Goal: Transaction & Acquisition: Purchase product/service

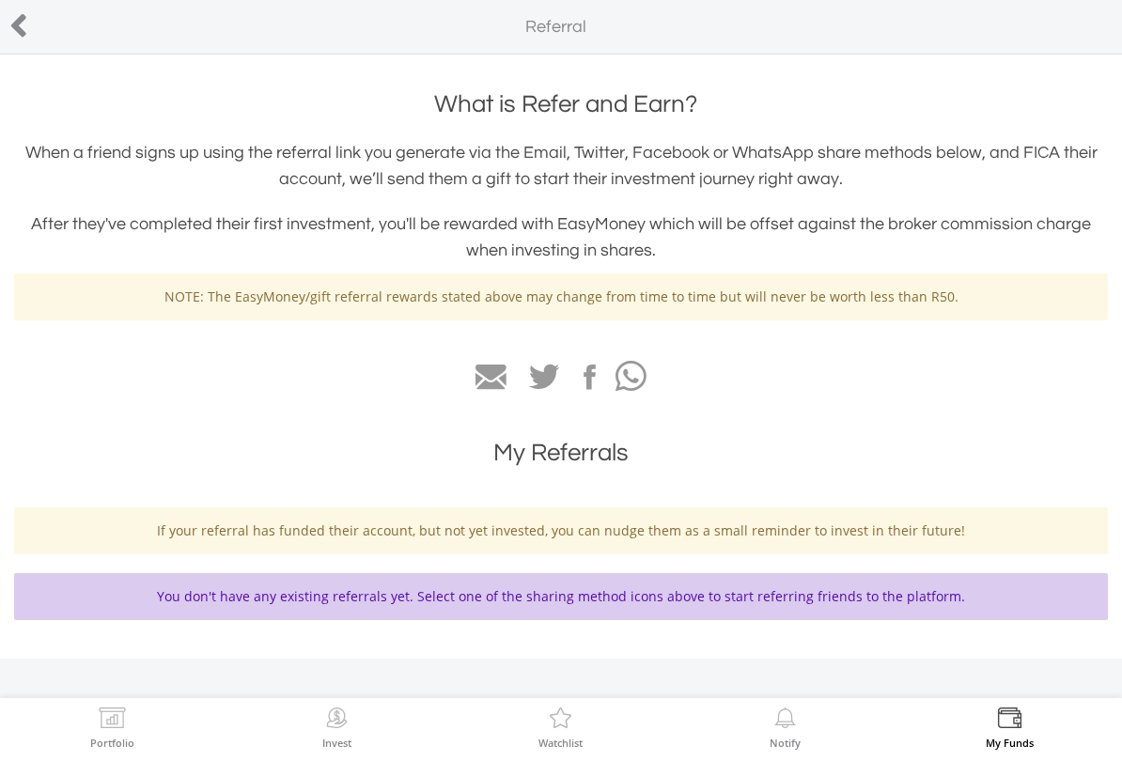
click at [117, 745] on label "Portfolio" at bounding box center [112, 743] width 44 height 10
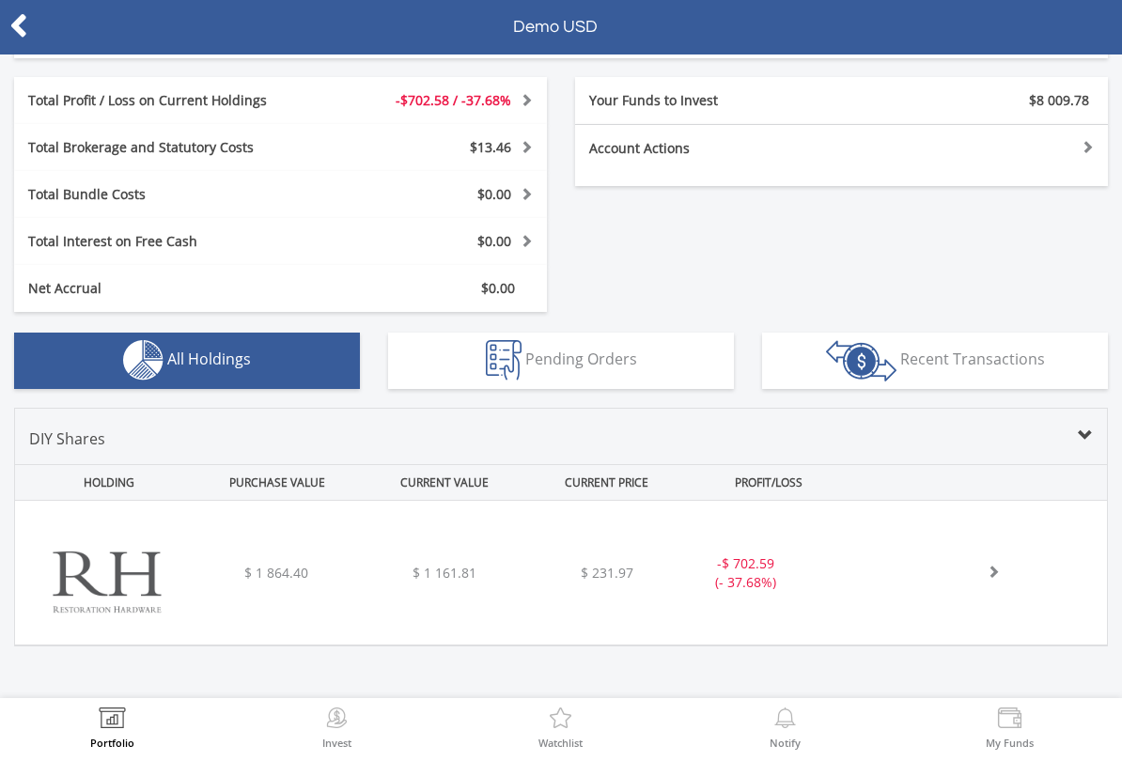
scroll to position [321, 0]
click at [979, 576] on span at bounding box center [972, 572] width 55 height 13
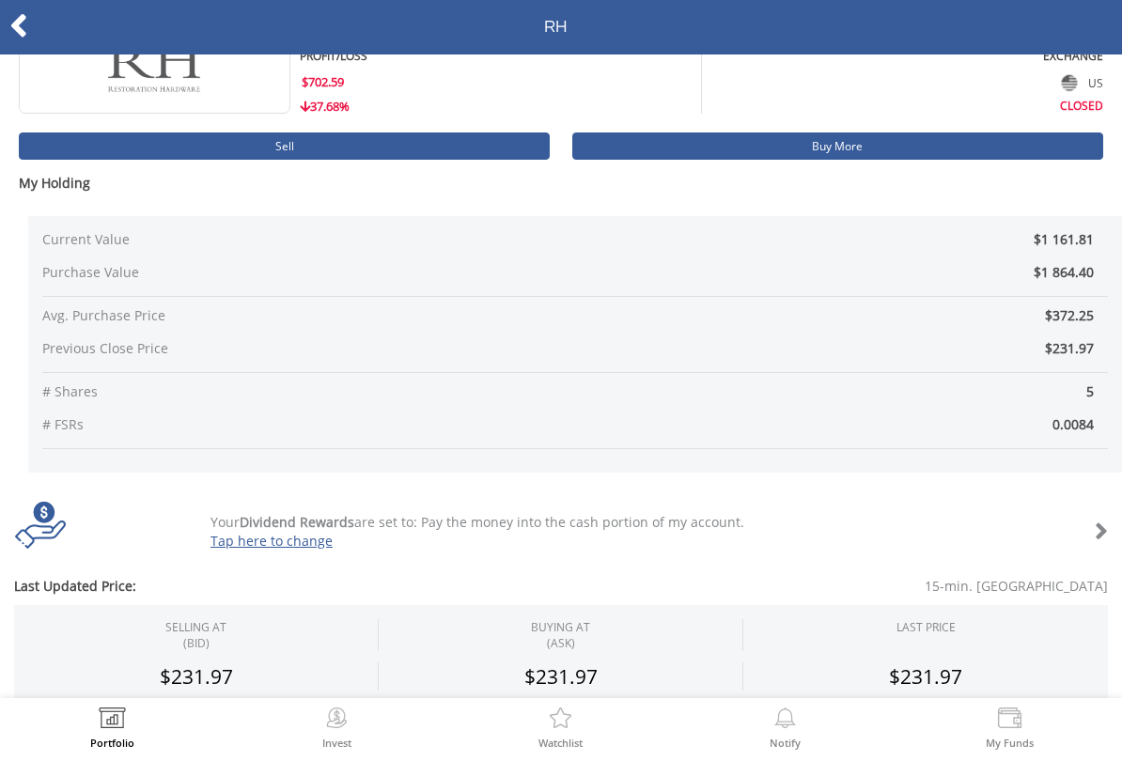
scroll to position [69, 0]
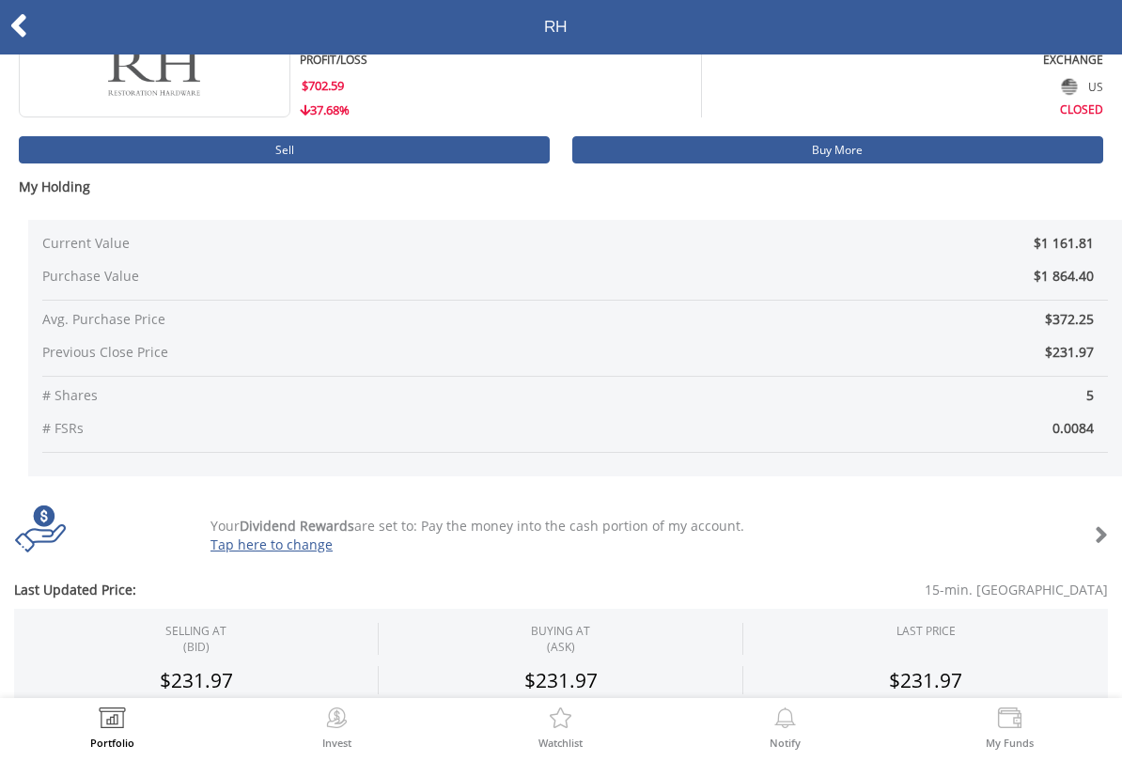
click at [733, 535] on div "Your Dividend Rewards are set to: Pay the money into the cash portion of my acc…" at bounding box center [606, 536] width 821 height 38
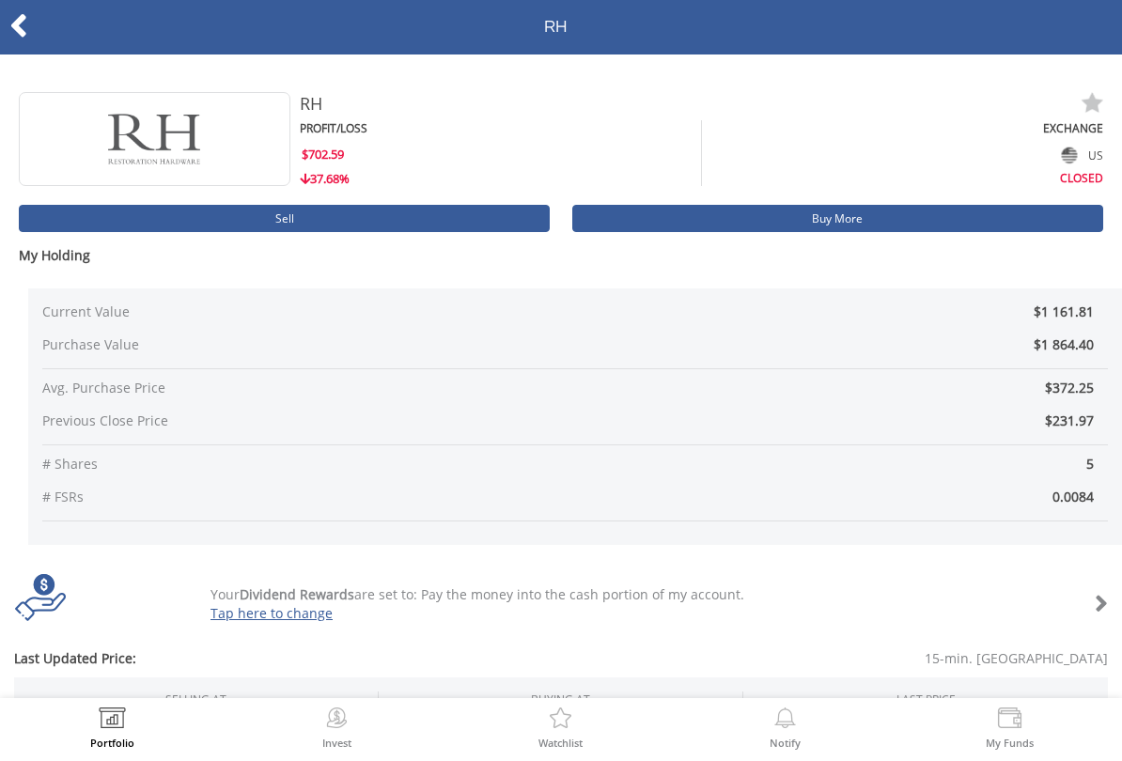
scroll to position [0, 0]
click at [1087, 173] on div "CLOSED" at bounding box center [902, 176] width 401 height 19
click at [1074, 147] on img at bounding box center [1070, 155] width 16 height 17
click at [339, 159] on span "$702.59" at bounding box center [323, 154] width 42 height 17
click at [419, 145] on div "$702.59" at bounding box center [501, 153] width 402 height 28
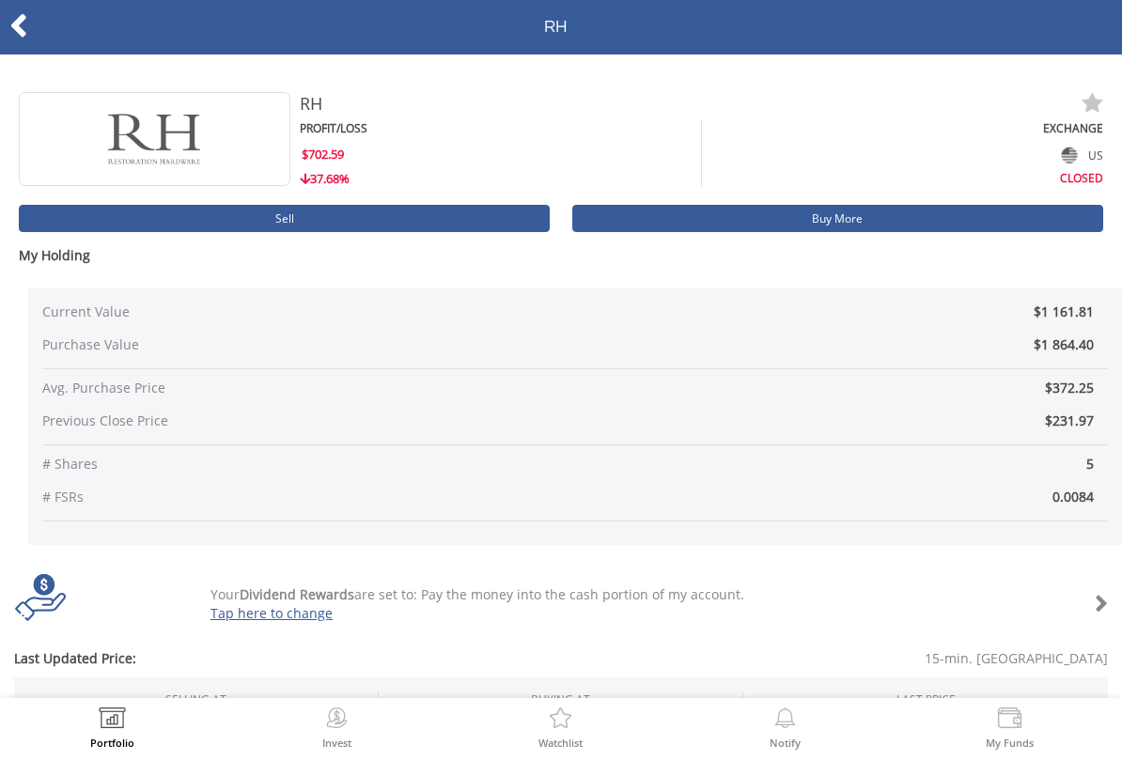
click at [343, 218] on link "Sell" at bounding box center [284, 218] width 531 height 27
click at [25, 30] on icon at bounding box center [18, 26] width 19 height 37
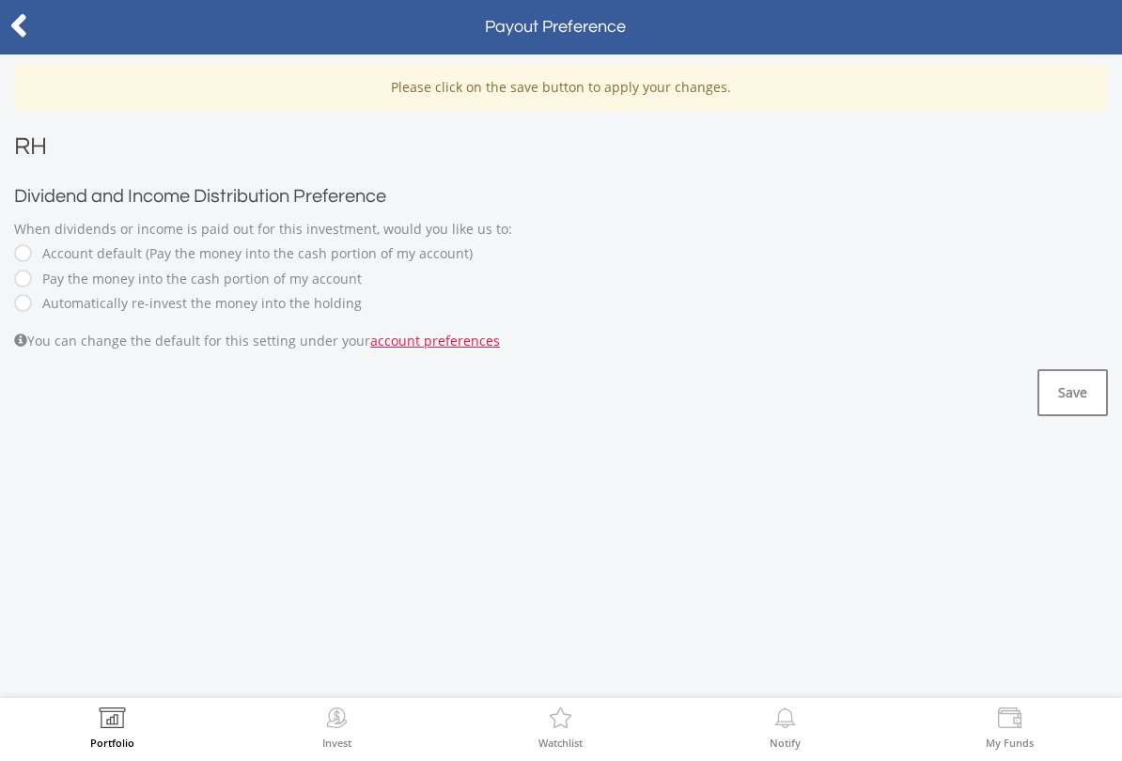
click at [27, 24] on icon at bounding box center [18, 26] width 19 height 37
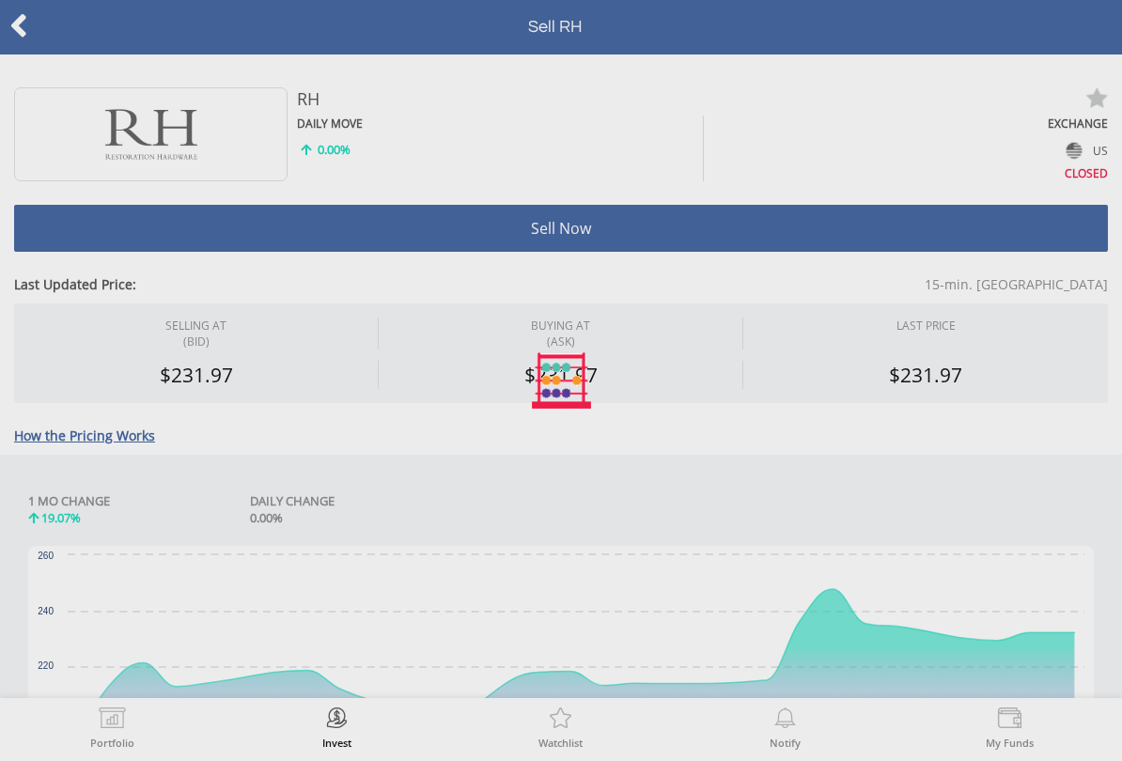
type input "*******"
type input "******"
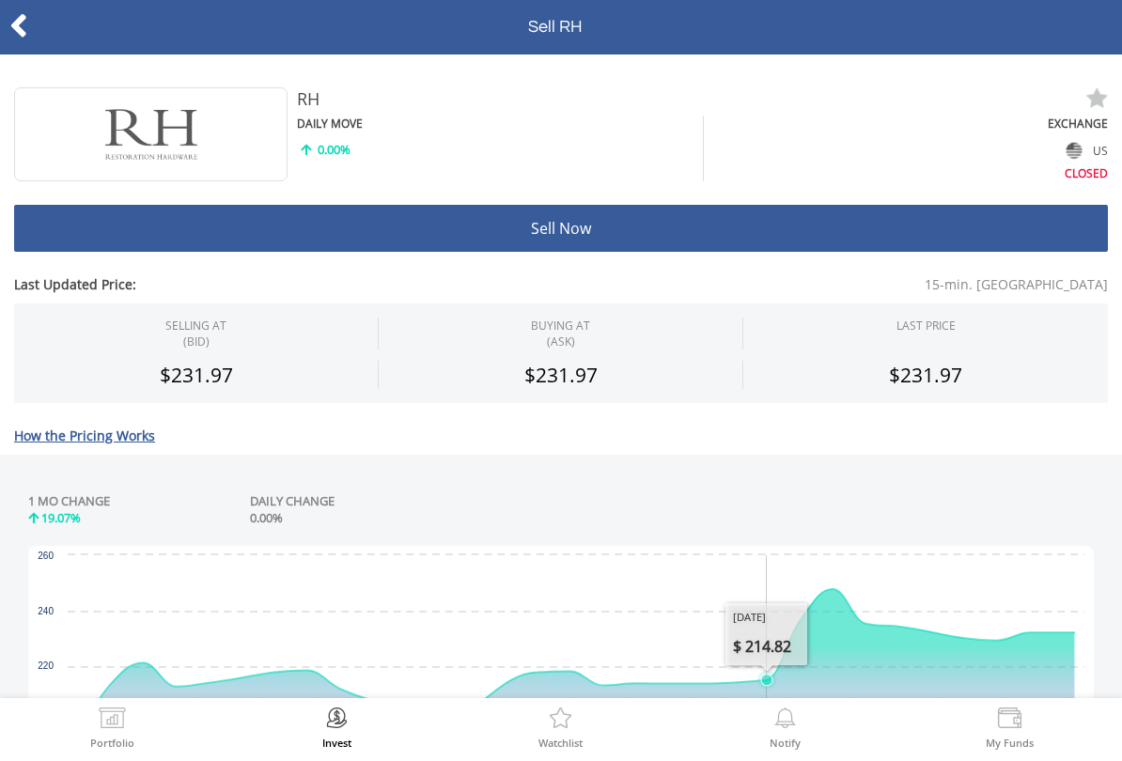
click at [654, 230] on button "Sell Now" at bounding box center [561, 228] width 1094 height 47
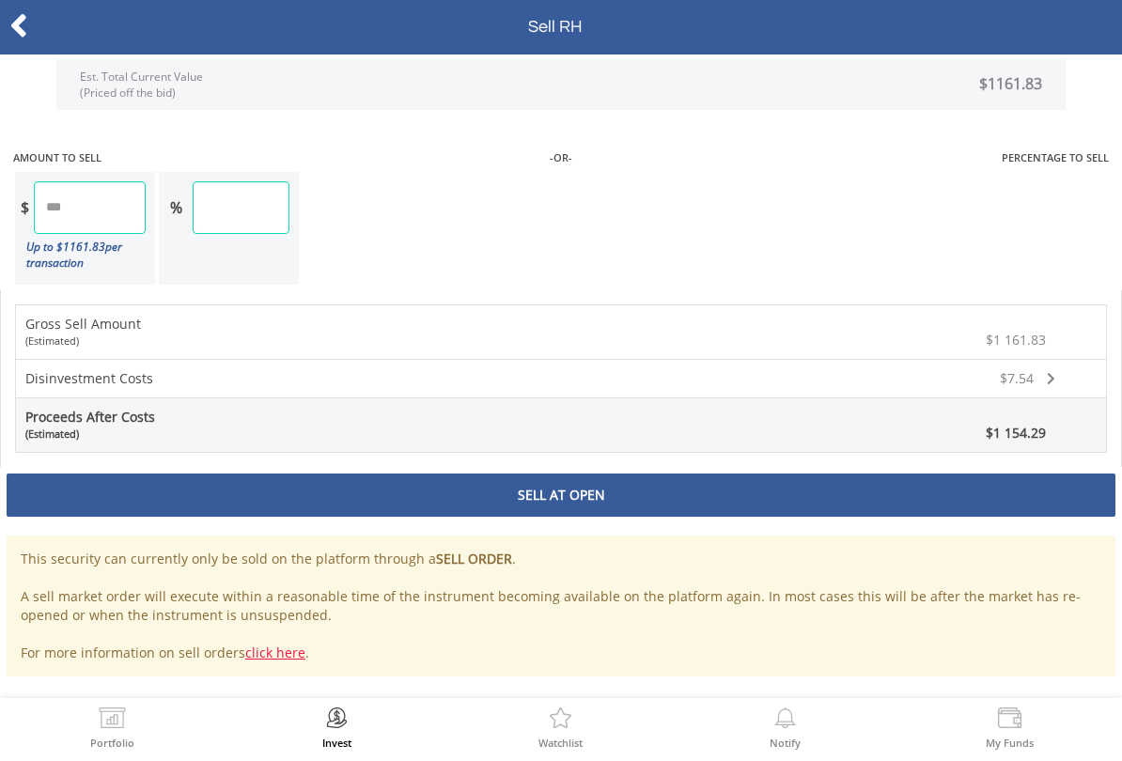
scroll to position [1214, 0]
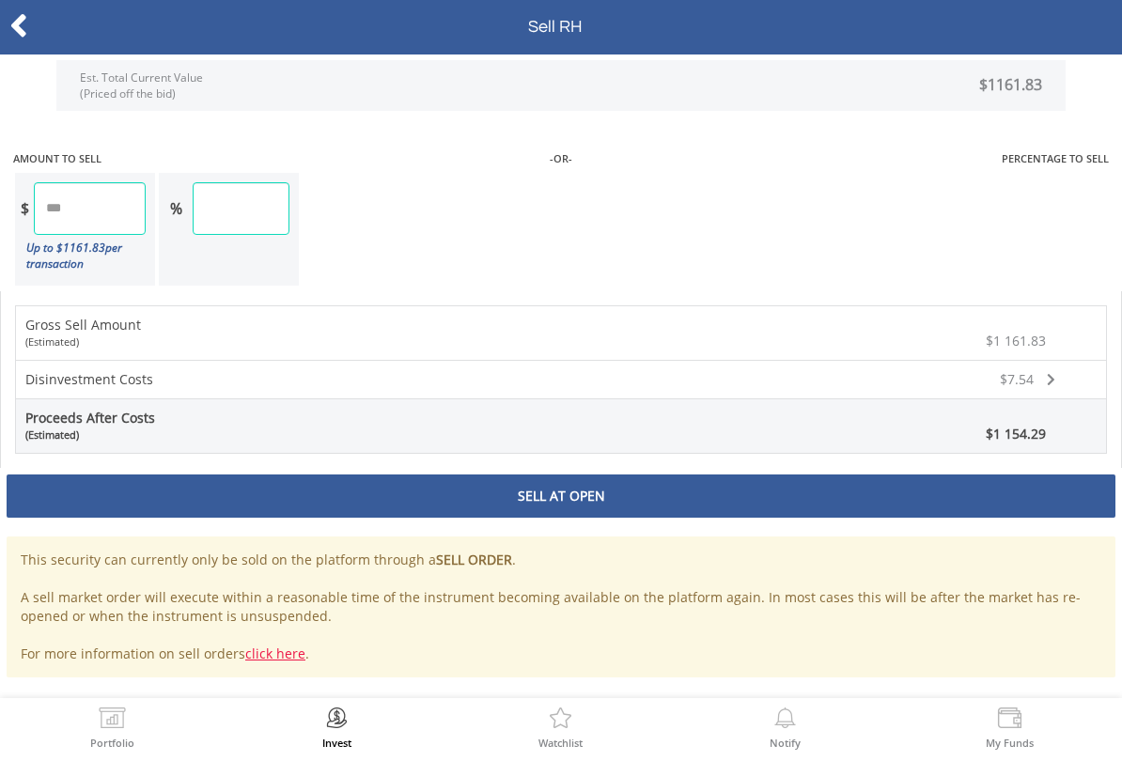
click at [632, 490] on div "Sell At Open" at bounding box center [561, 496] width 1109 height 43
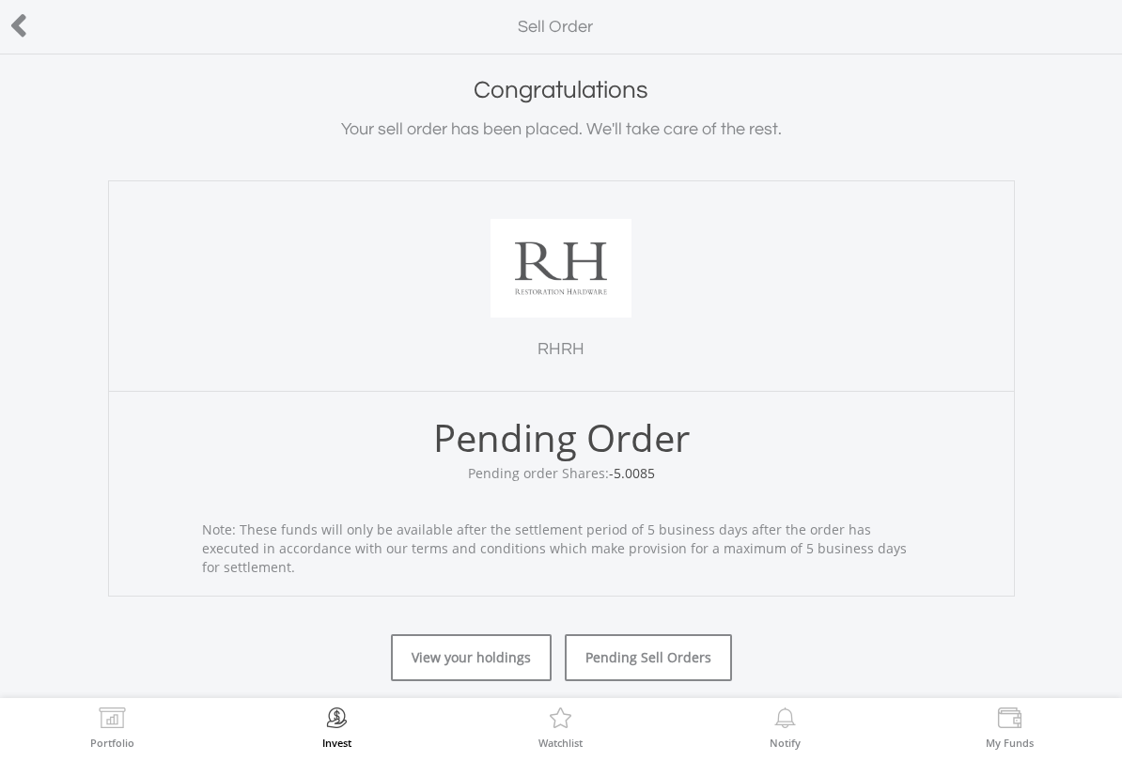
click at [10, 38] on icon at bounding box center [18, 26] width 19 height 37
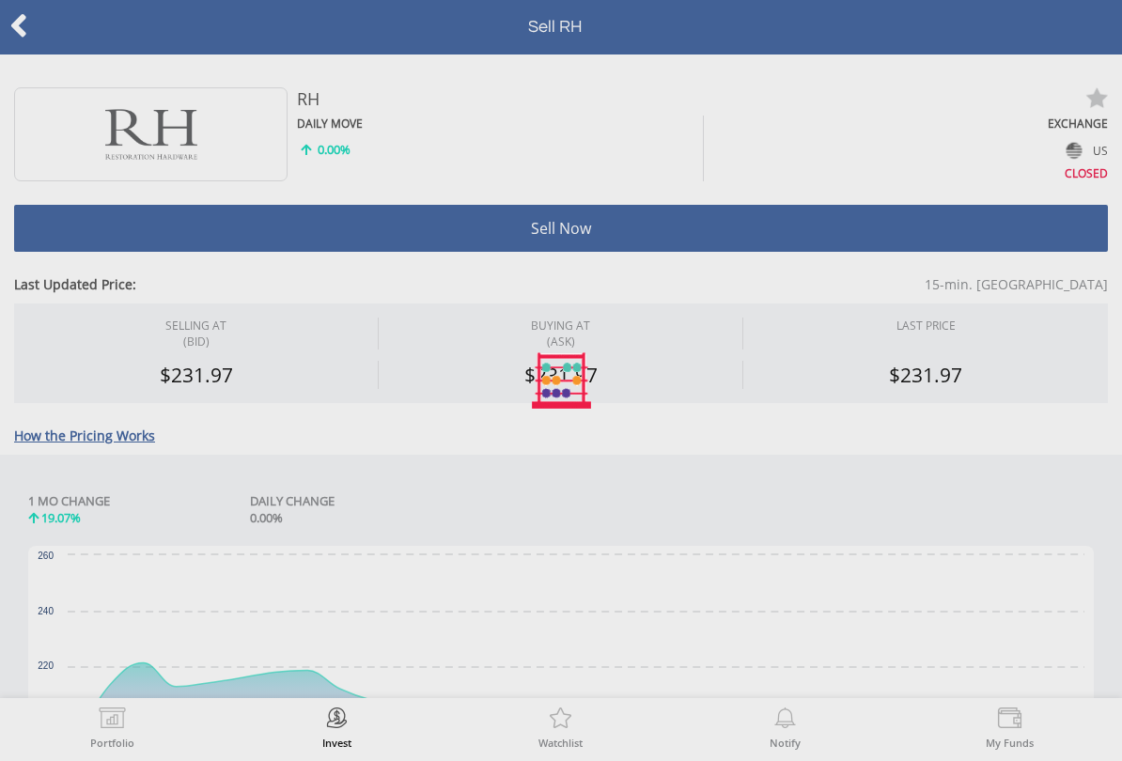
type input "*******"
type input "******"
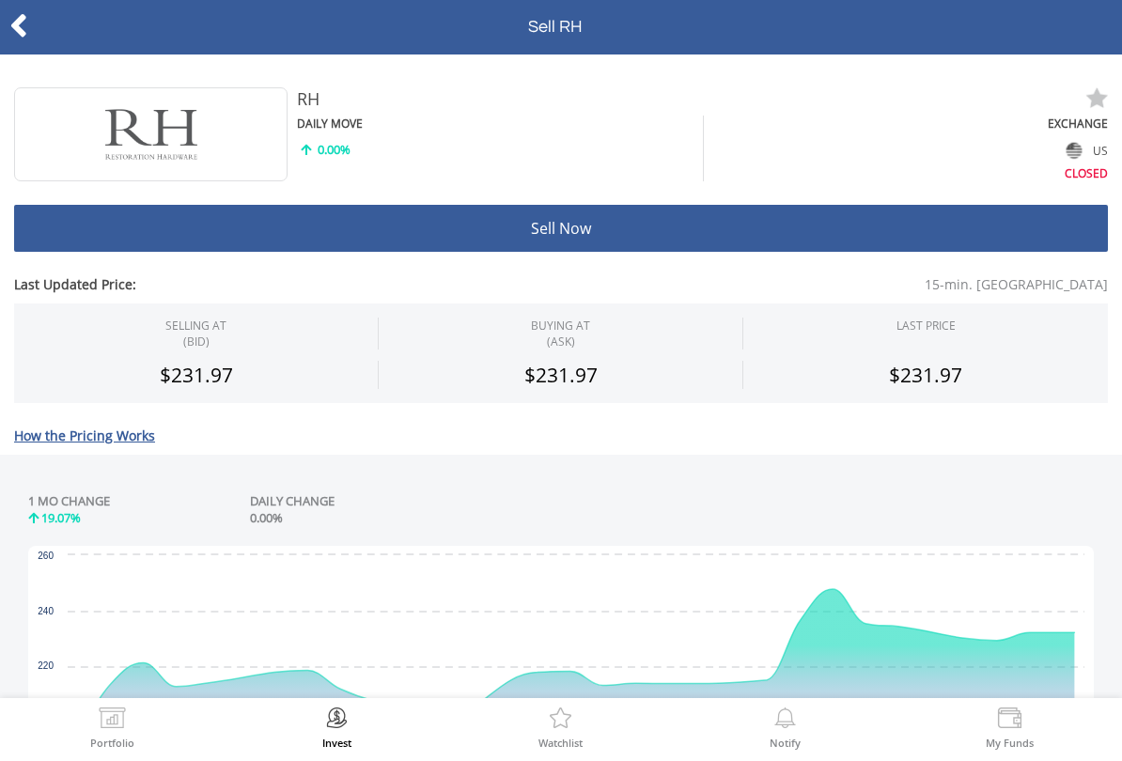
click at [1082, 153] on img at bounding box center [1075, 150] width 16 height 17
click at [26, 34] on icon at bounding box center [18, 26] width 19 height 37
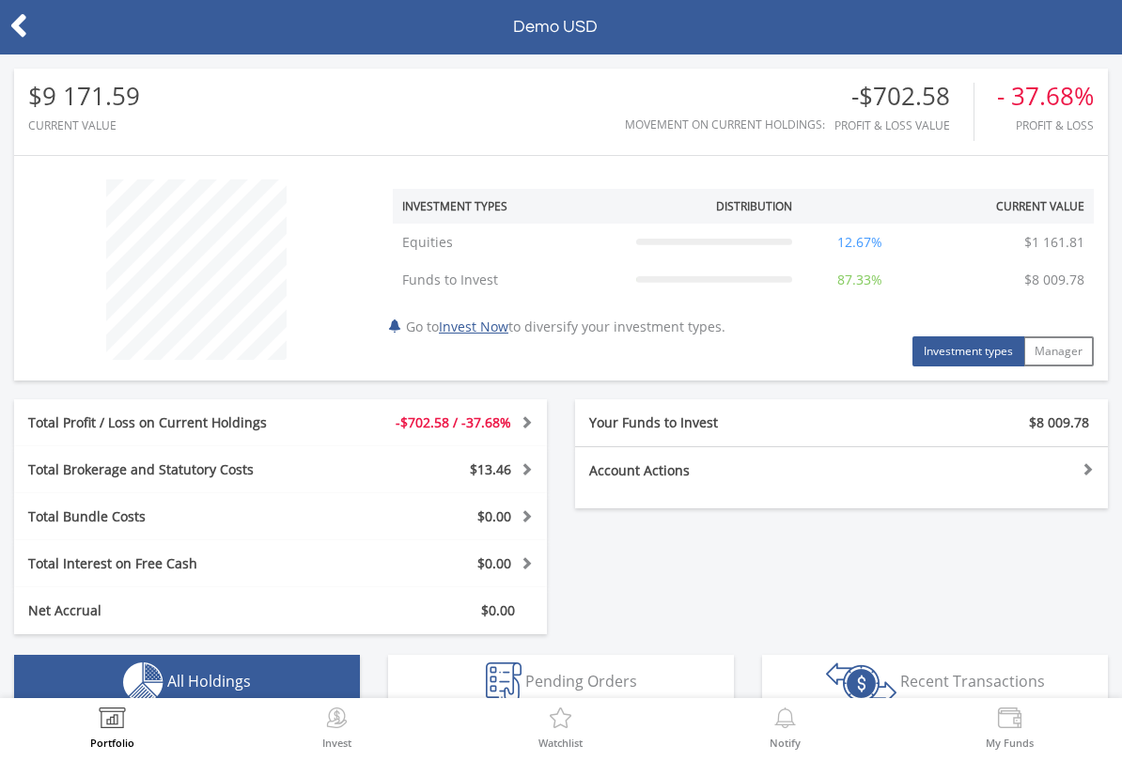
scroll to position [180, 365]
click at [113, 725] on img at bounding box center [112, 721] width 29 height 26
